Goal: Find specific page/section: Find specific page/section

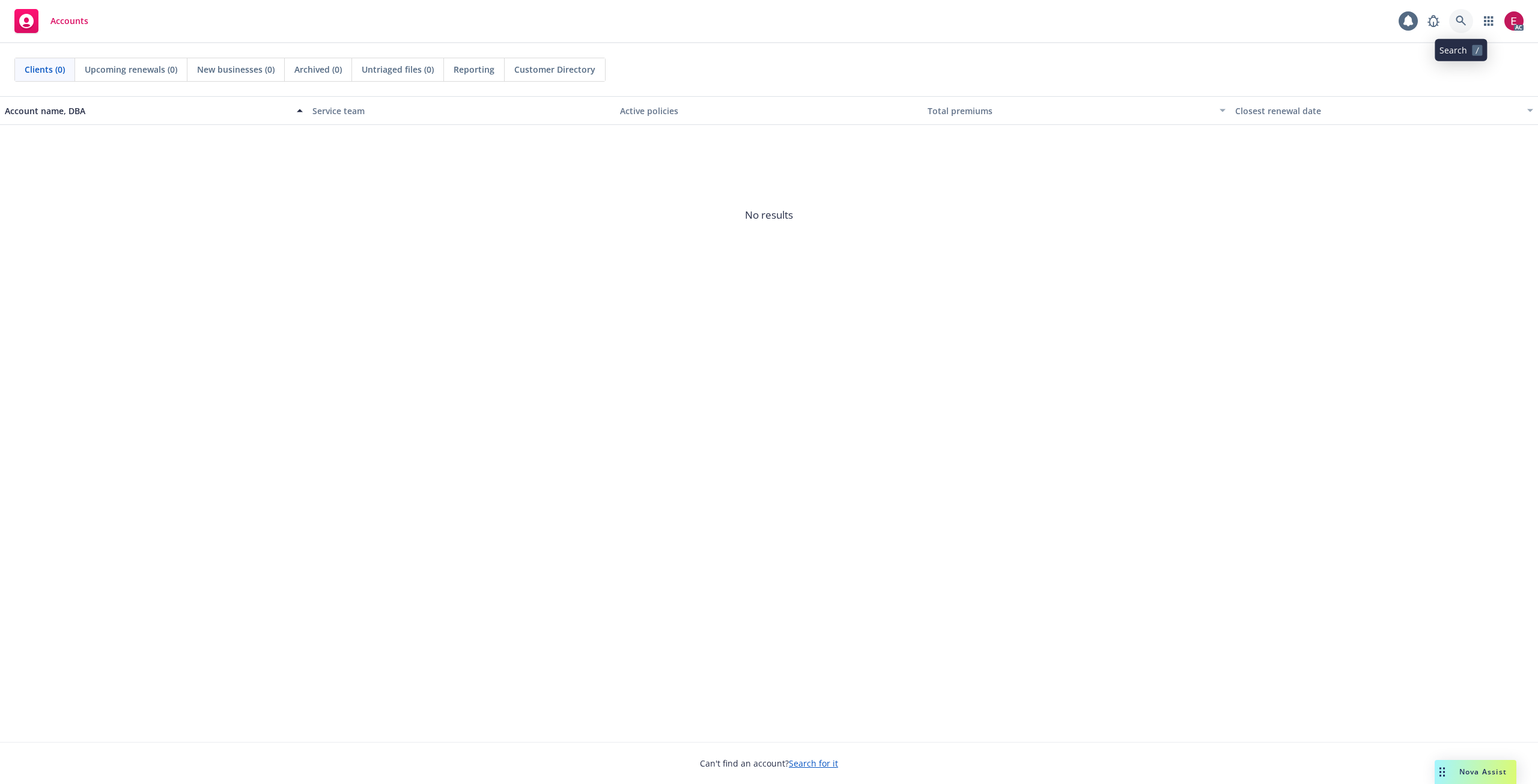
click at [1459, 19] on icon at bounding box center [1460, 21] width 11 height 11
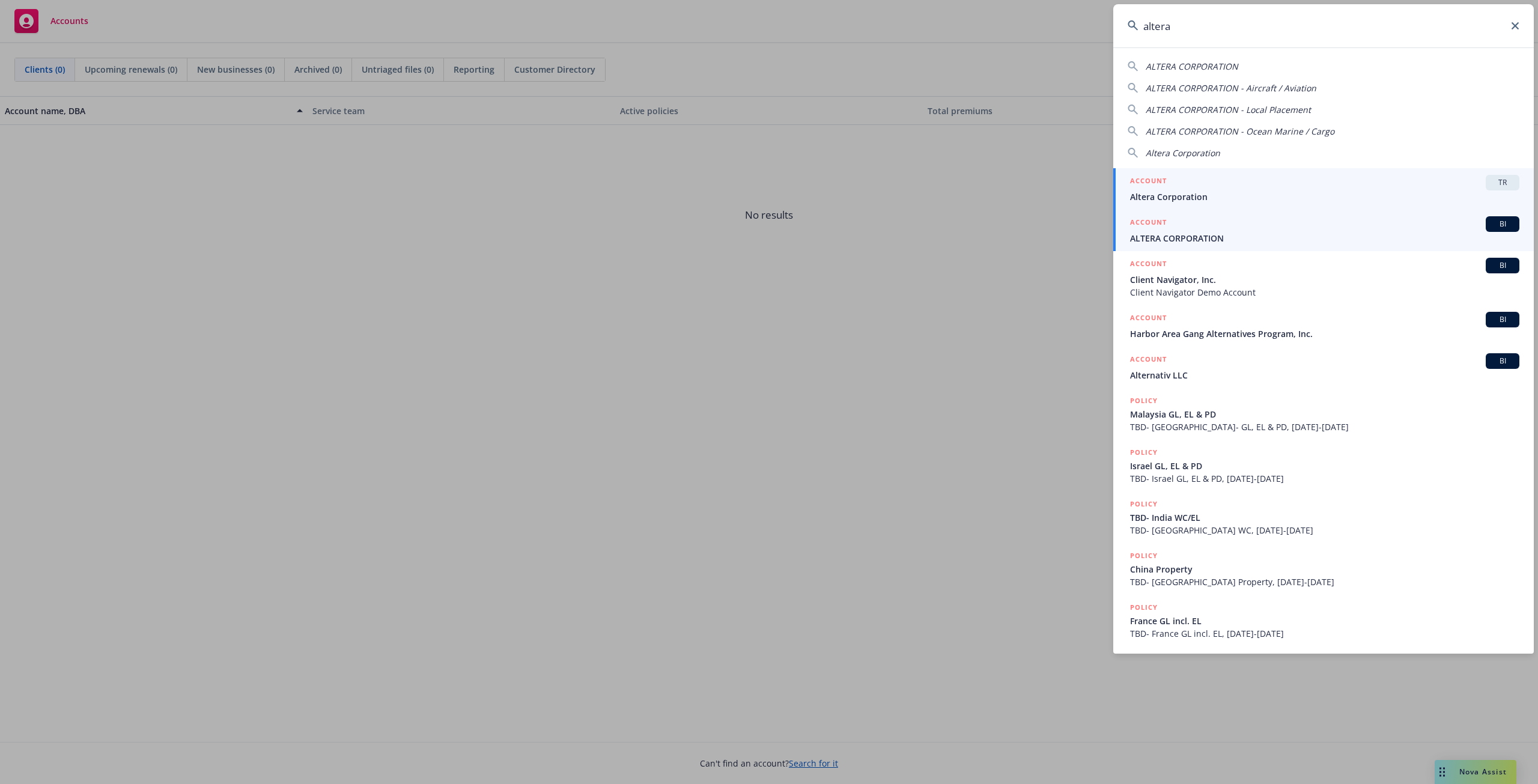
type input "altera"
click at [1214, 224] on div "ACCOUNT BI" at bounding box center [1324, 224] width 389 height 16
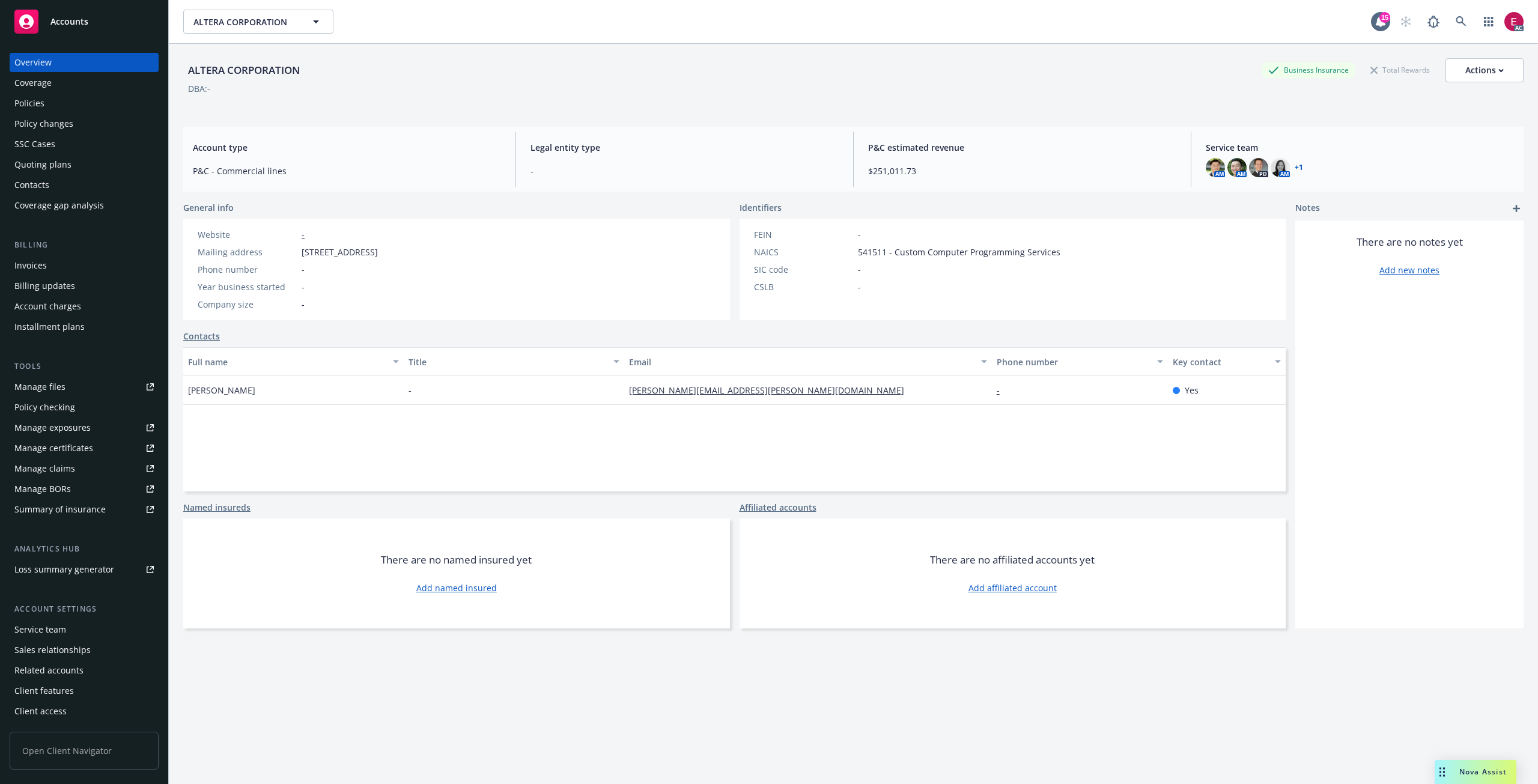
click at [43, 258] on div "Invoices" at bounding box center [30, 265] width 32 height 19
